Goal: Information Seeking & Learning: Learn about a topic

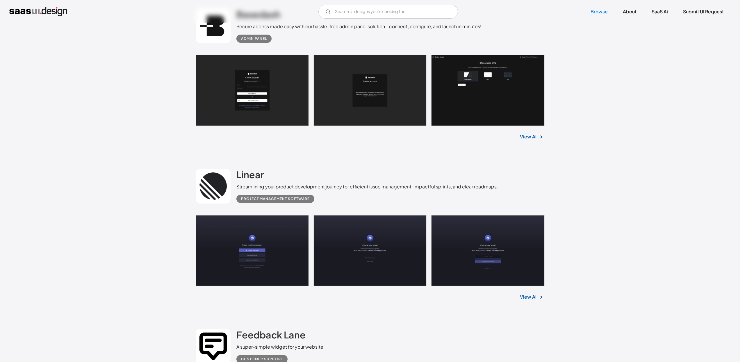
scroll to position [3287, 0]
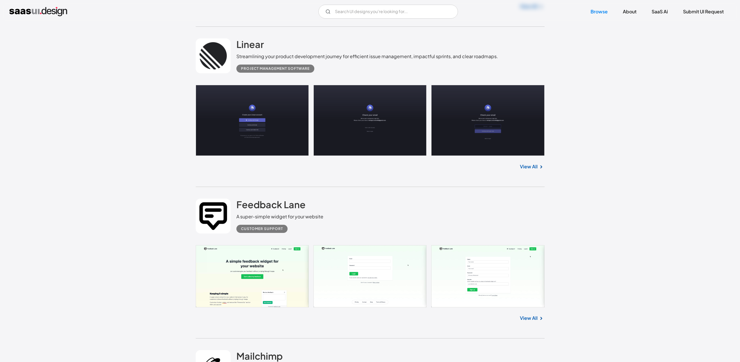
click at [207, 126] on link at bounding box center [370, 120] width 349 height 71
click at [597, 11] on link "Browse" at bounding box center [598, 11] width 31 height 13
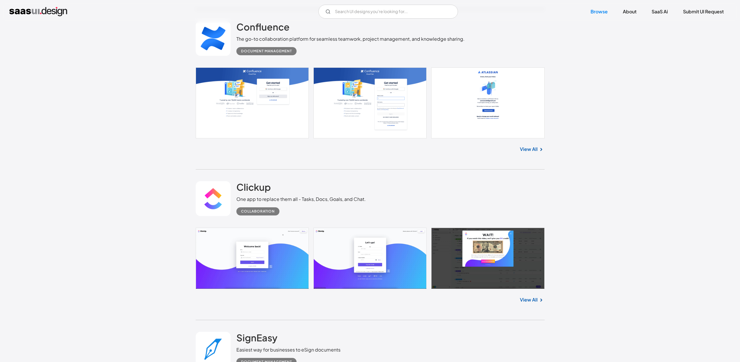
scroll to position [1358, 0]
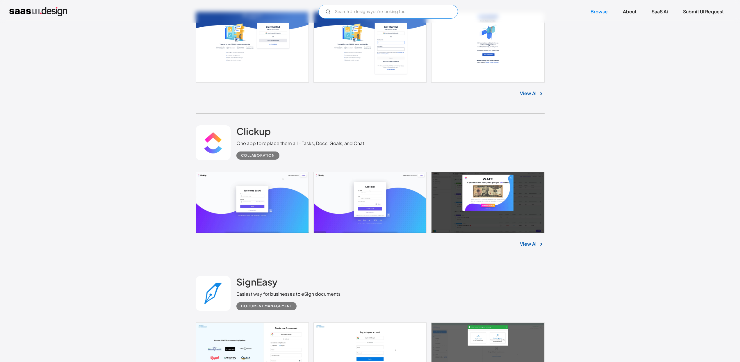
click at [363, 12] on input "Email Form" at bounding box center [387, 12] width 139 height 14
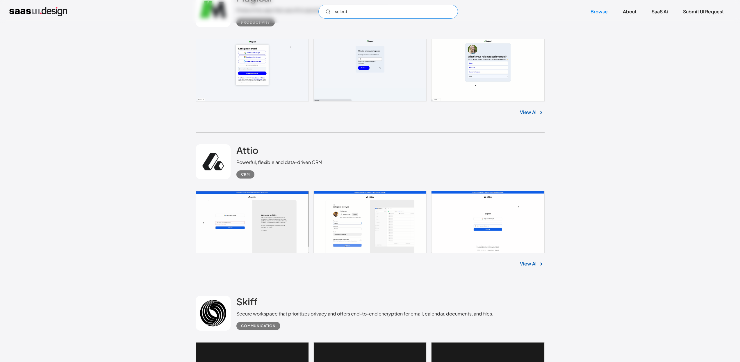
scroll to position [112, 0]
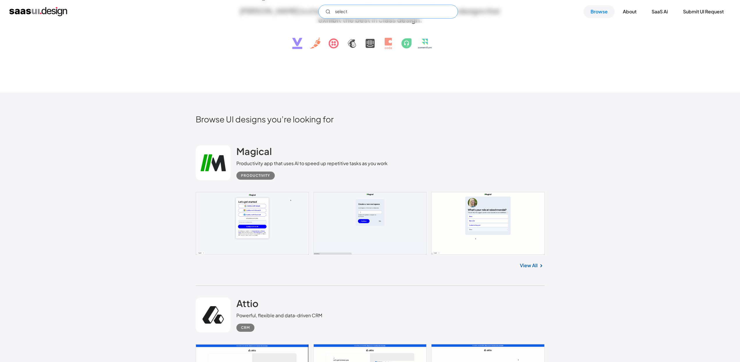
type input "select"
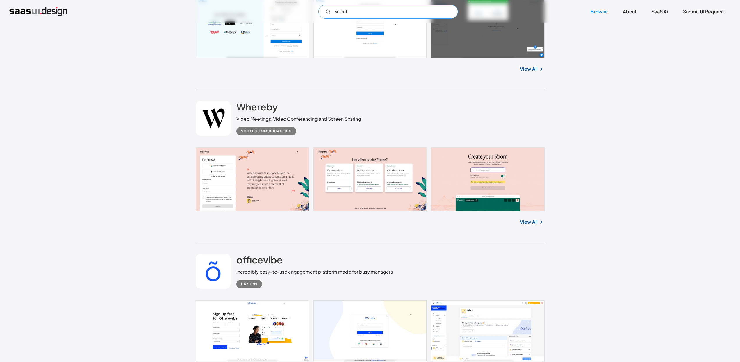
scroll to position [1725, 0]
